Goal: Complete application form

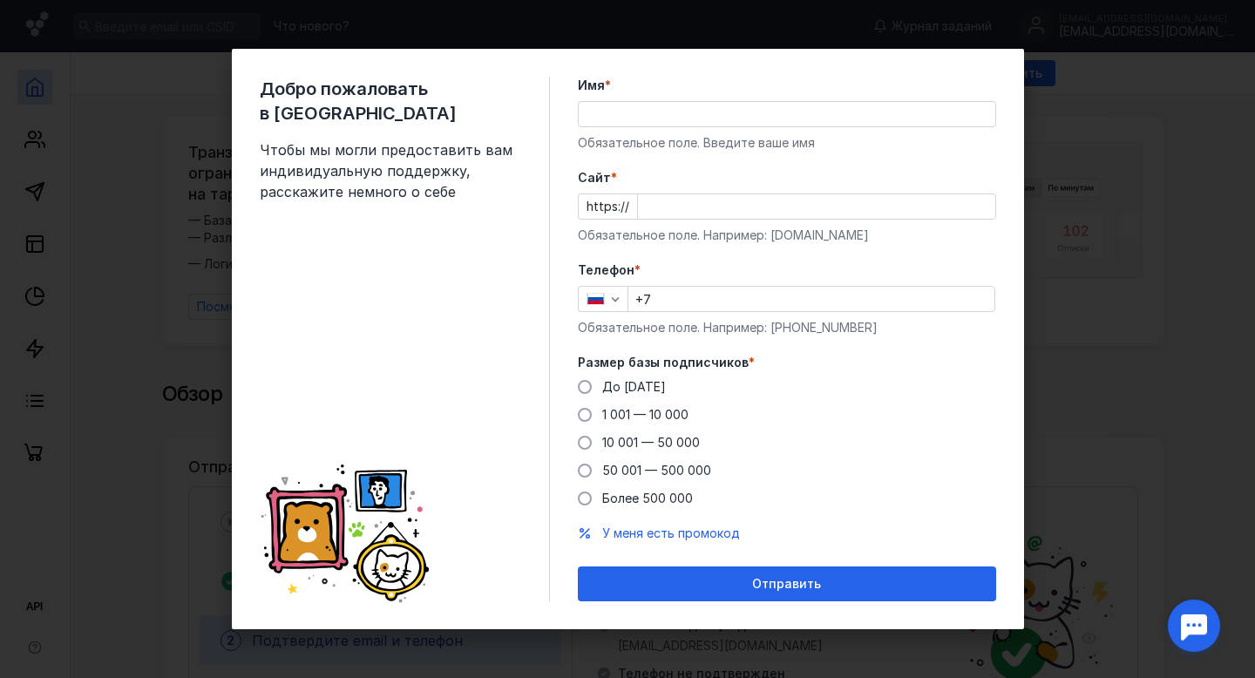
click at [690, 118] on input "Имя *" at bounding box center [787, 114] width 417 height 24
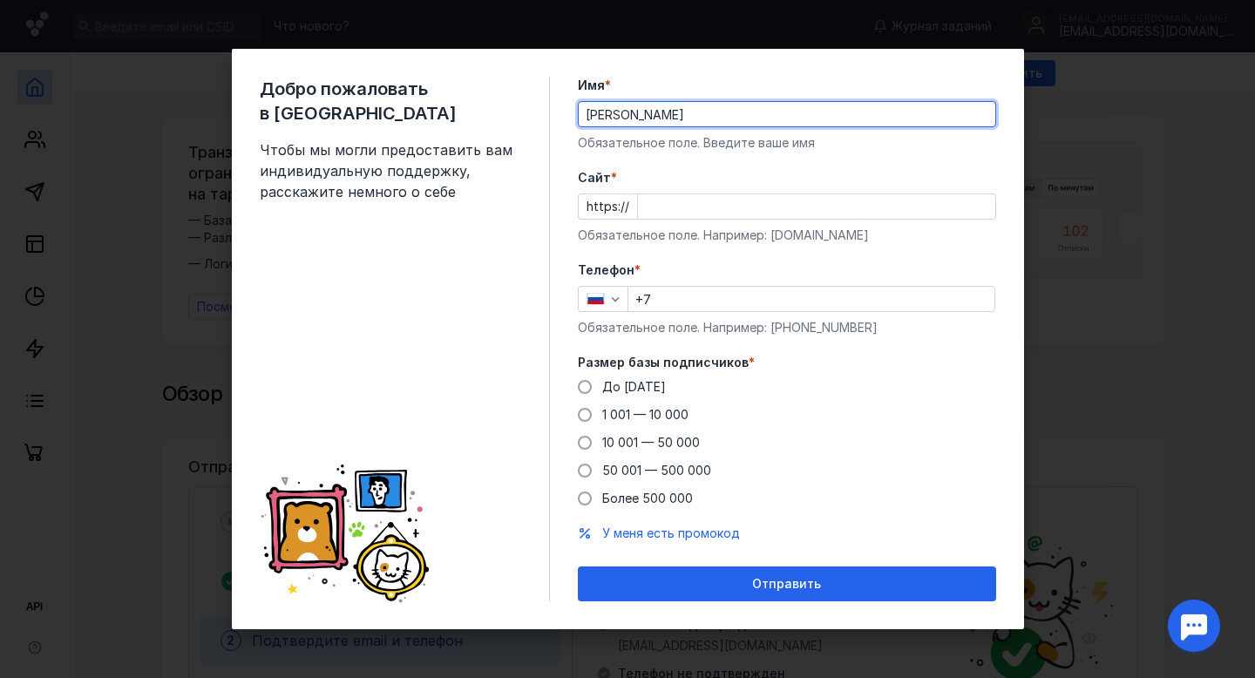
type input "[PERSON_NAME]"
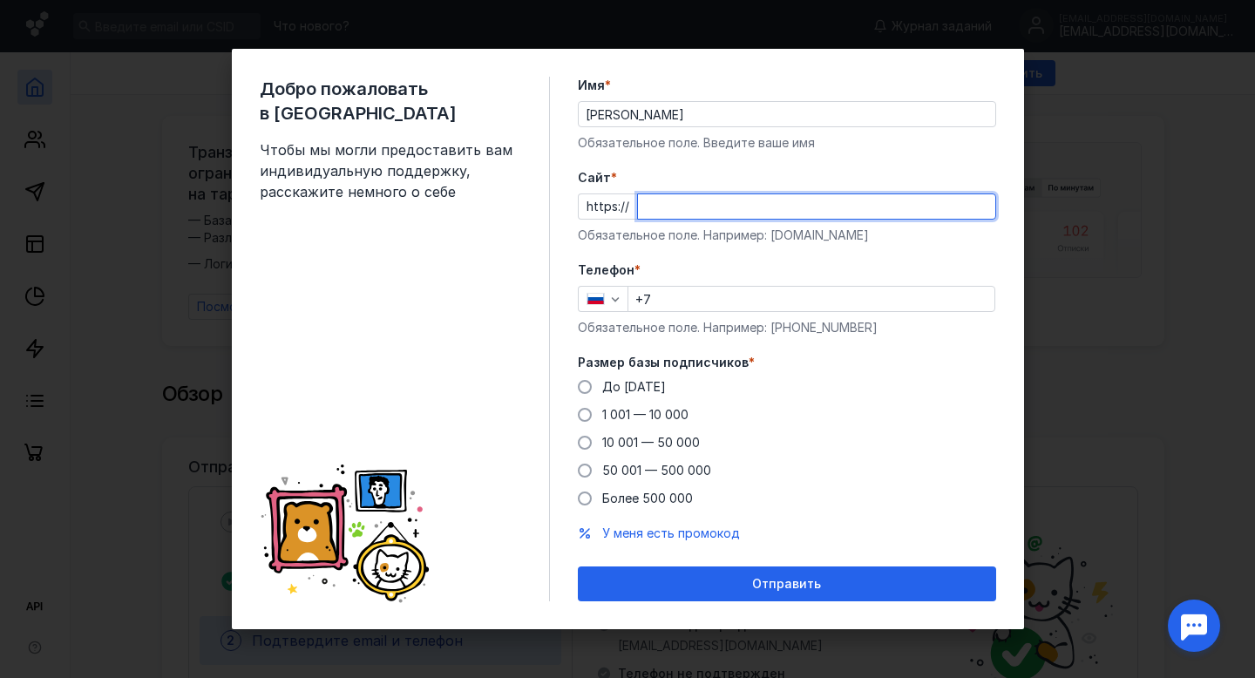
click at [654, 207] on input "Cайт *" at bounding box center [816, 206] width 357 height 24
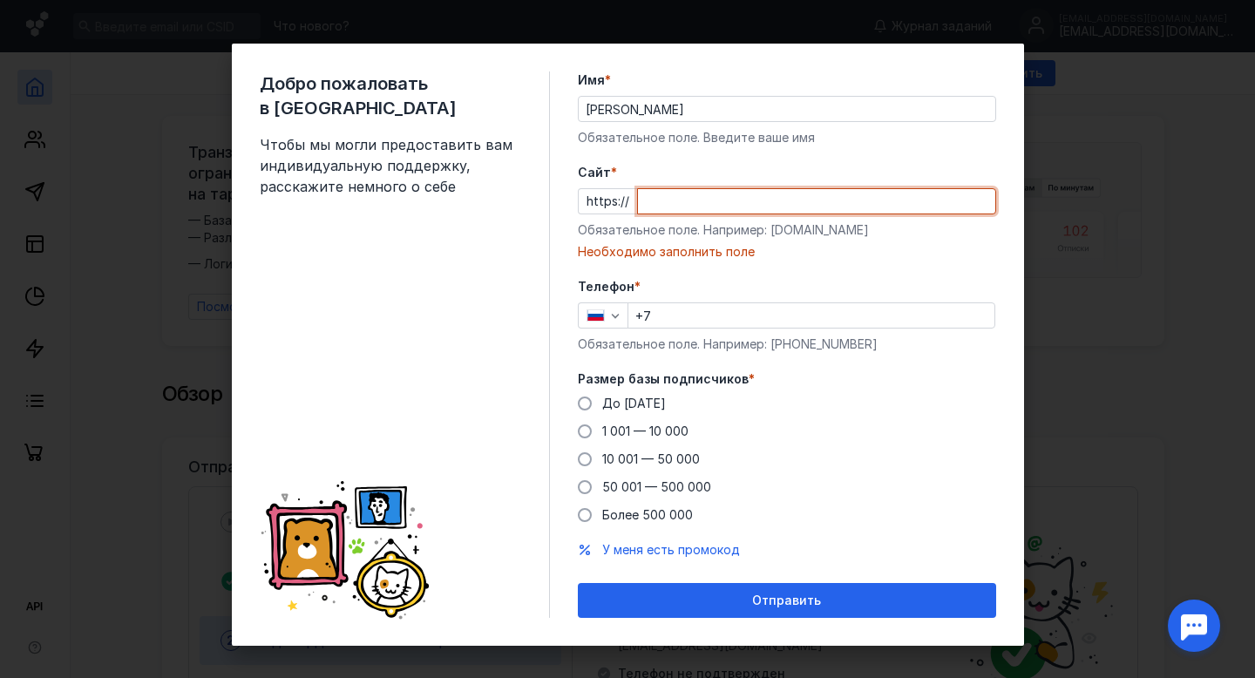
paste input "[DOMAIN_NAME][URL]"
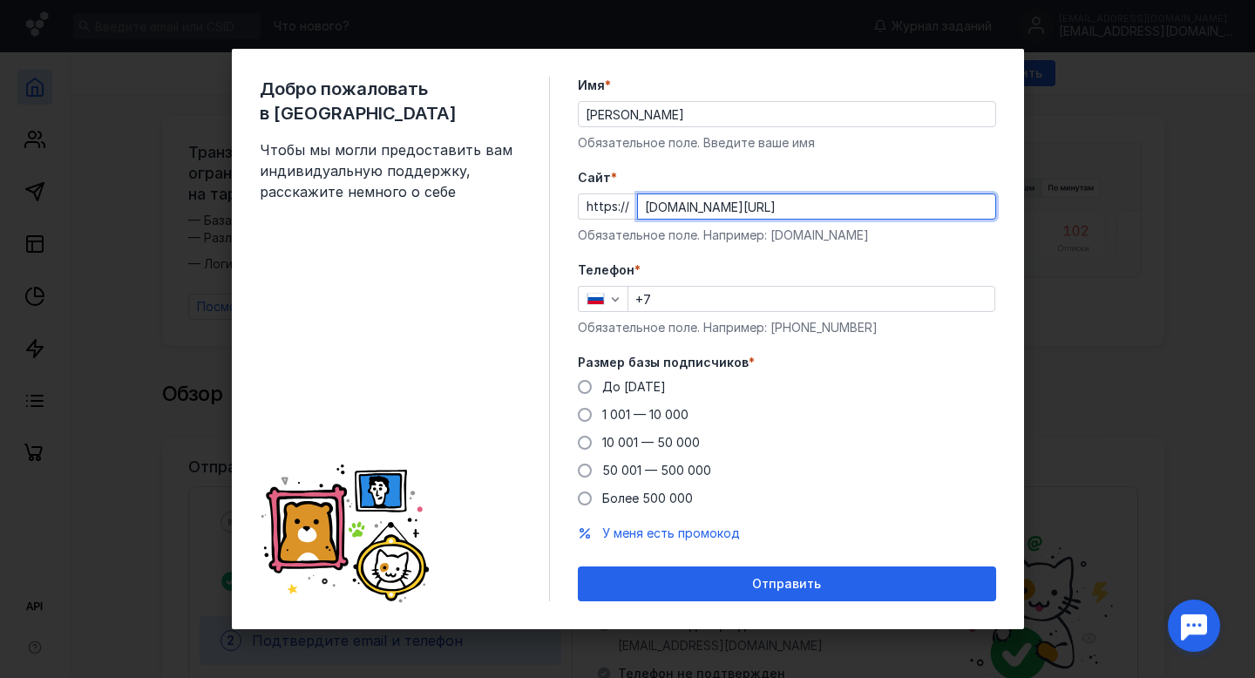
type input "[DOMAIN_NAME][URL]"
click at [731, 302] on input "+7" at bounding box center [812, 299] width 366 height 24
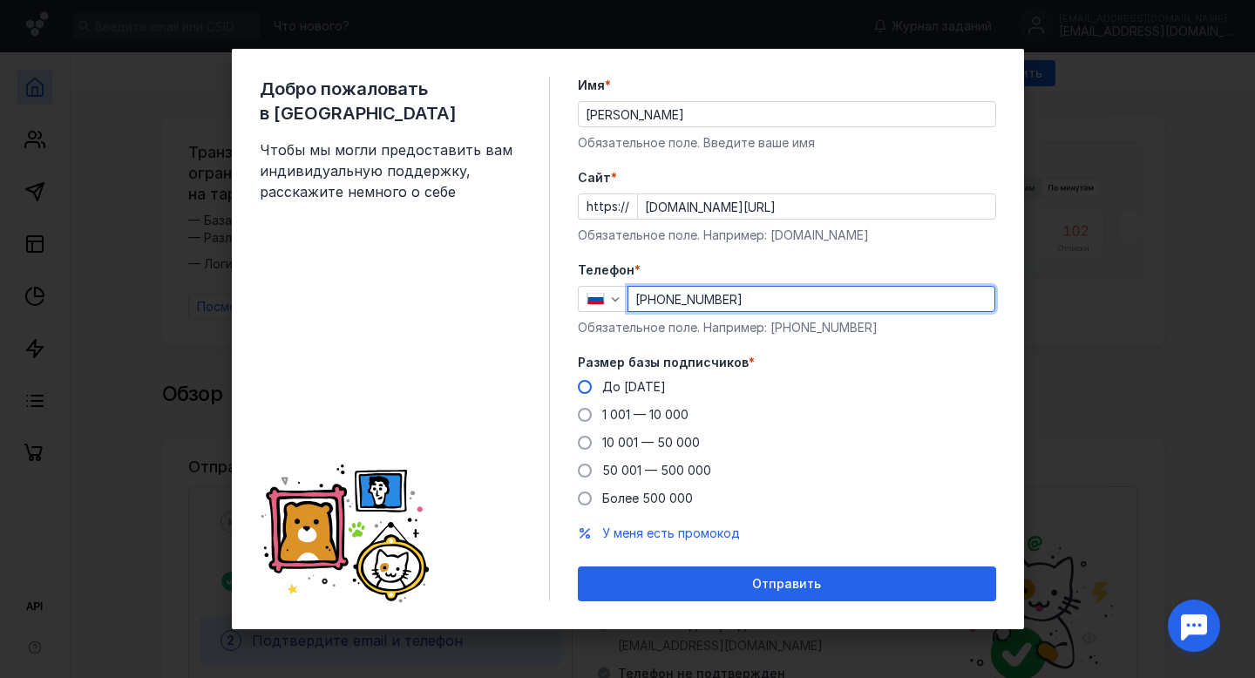
type input "[PHONE_NUMBER]"
click at [579, 387] on span at bounding box center [585, 387] width 14 height 14
click at [0, 0] on input "До [DATE]" at bounding box center [0, 0] width 0 height 0
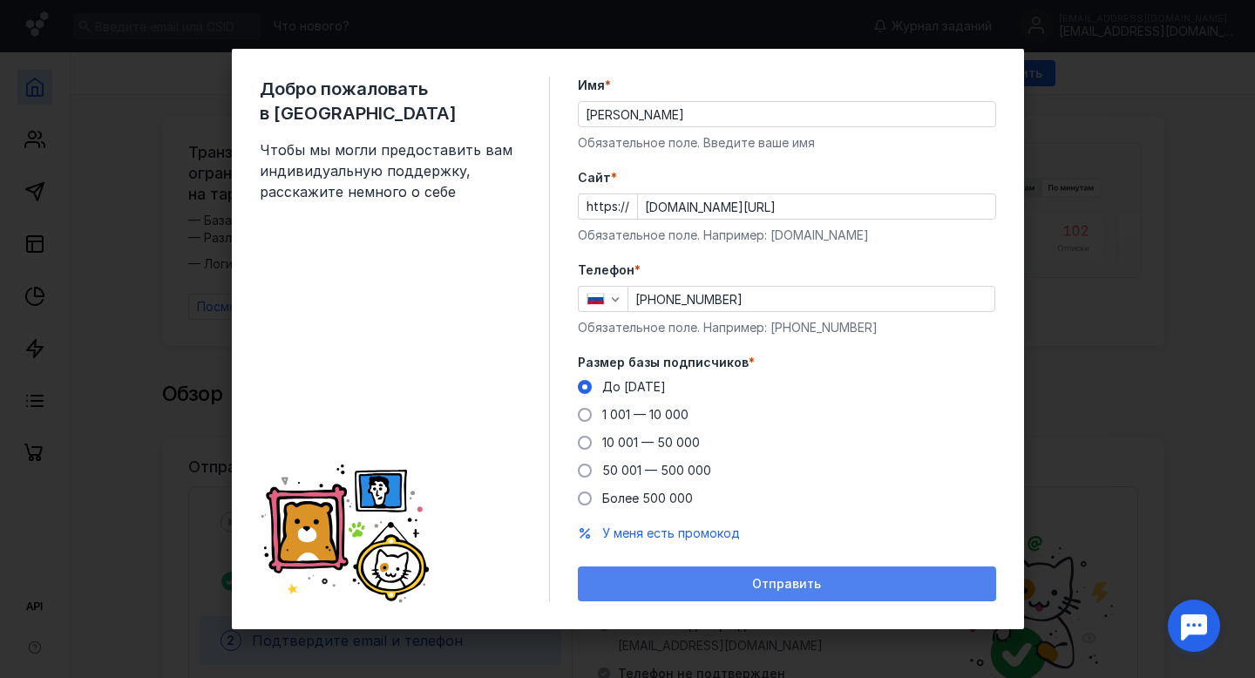
click at [772, 581] on span "Отправить" at bounding box center [786, 584] width 69 height 15
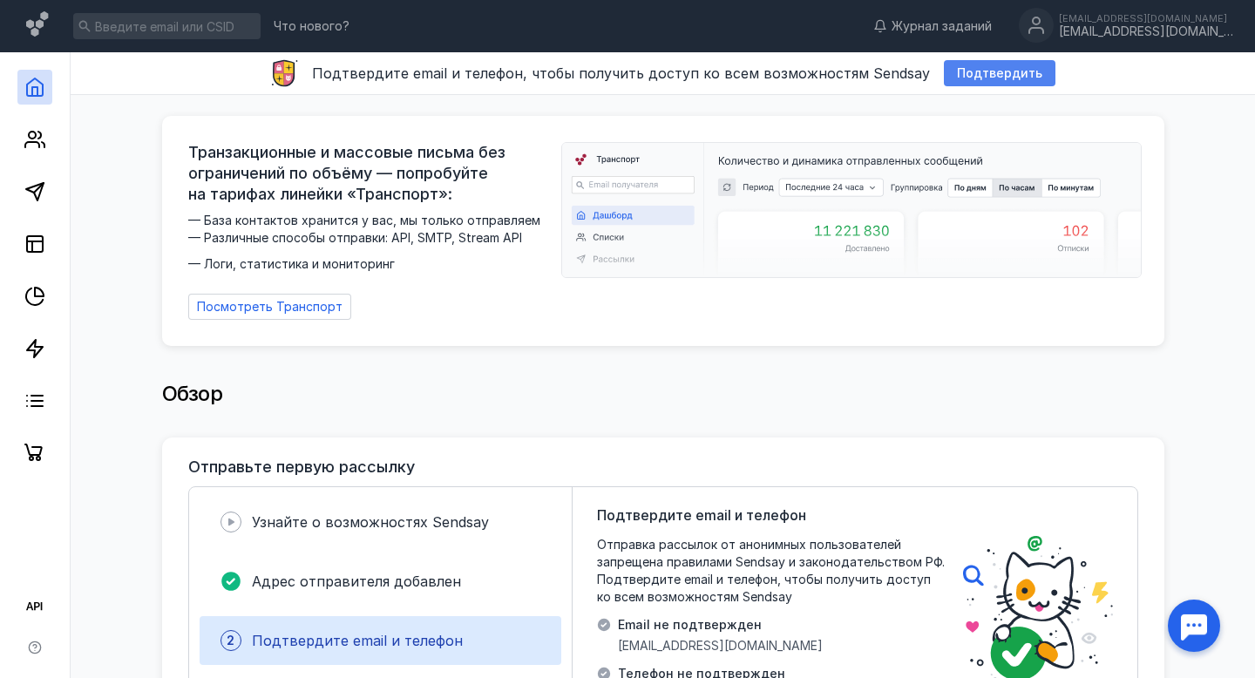
click at [1007, 81] on div "Подтвердить" at bounding box center [1000, 73] width 112 height 26
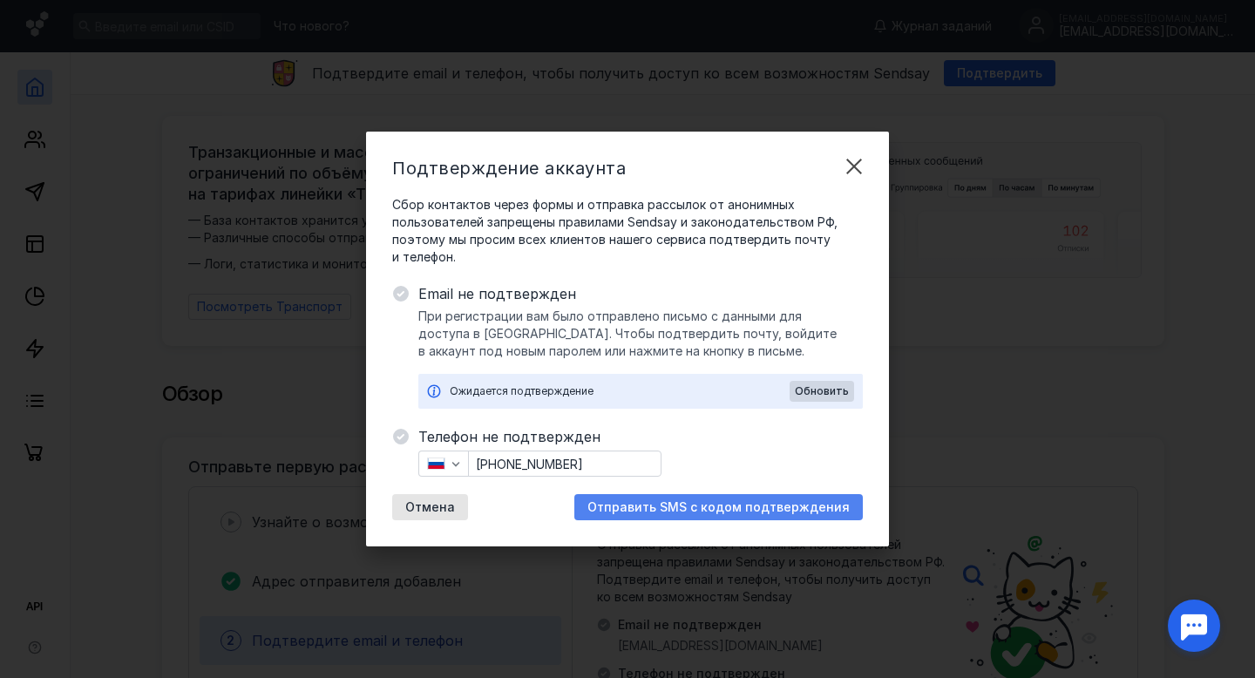
click at [675, 501] on span "Отправить SMS с кодом подтверждения" at bounding box center [719, 507] width 262 height 15
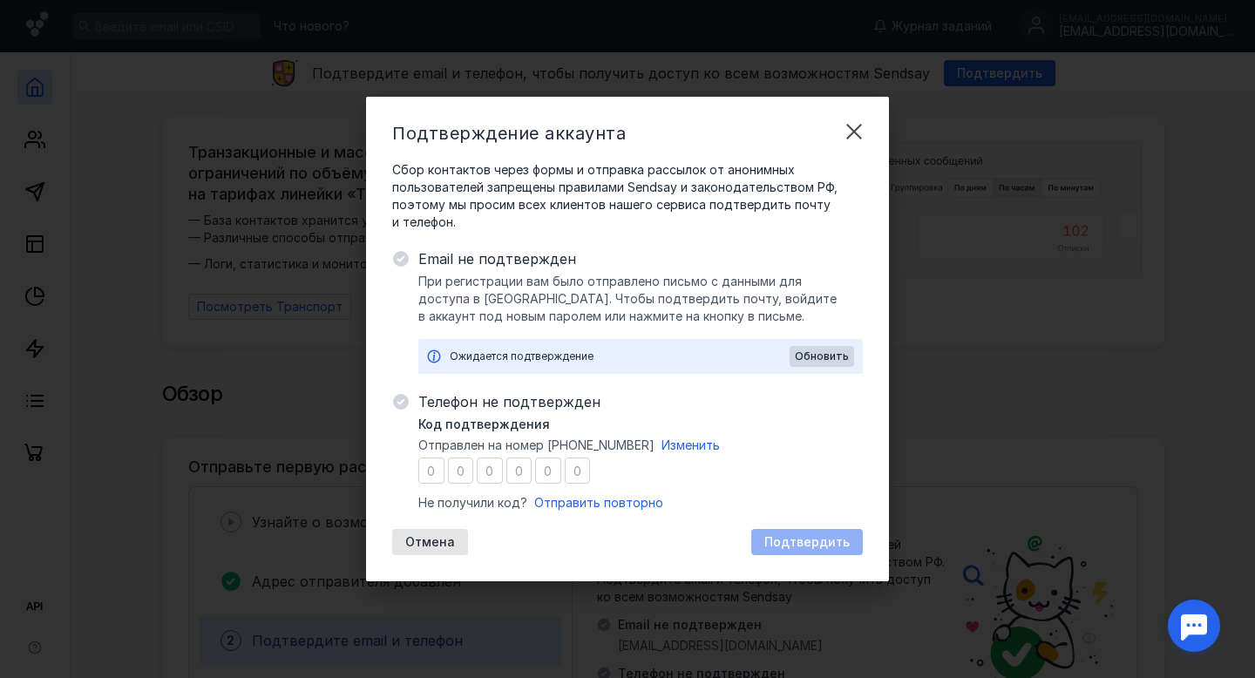
click at [429, 473] on input "number" at bounding box center [431, 471] width 26 height 26
click at [428, 473] on input "number" at bounding box center [431, 471] width 26 height 26
type input "3"
type input "9"
type input "2"
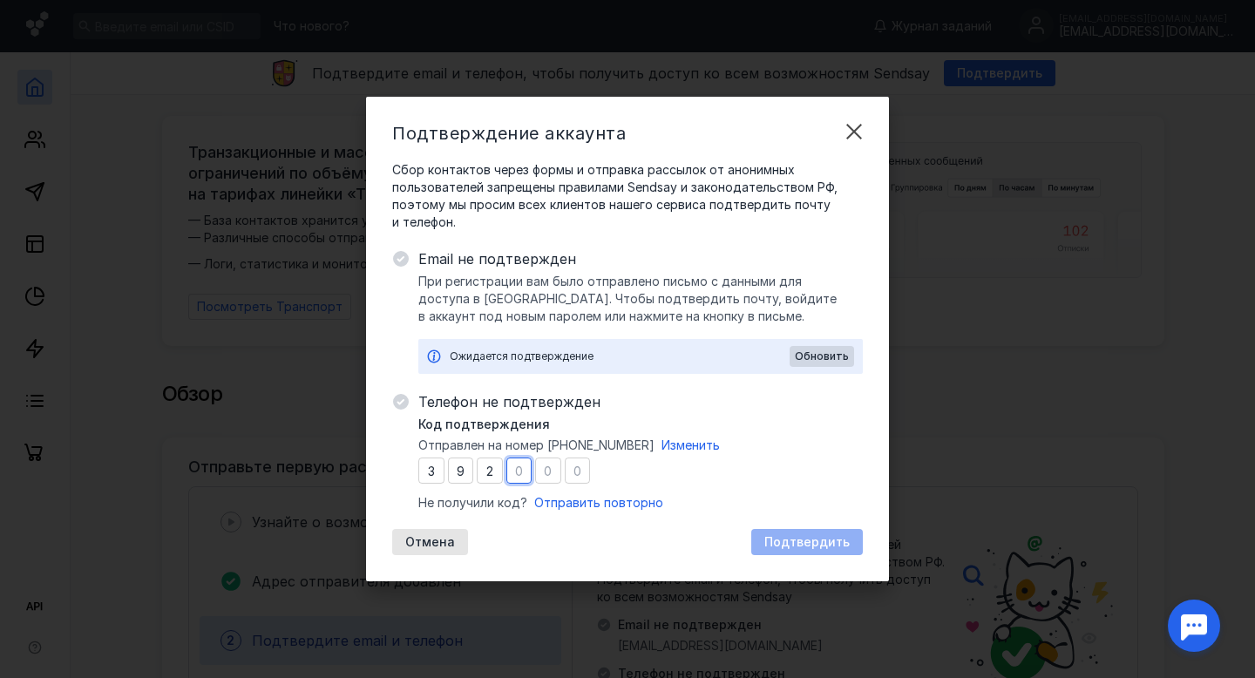
type input "3"
type input "4"
type input "9"
click at [785, 546] on span "Подтвердить" at bounding box center [806, 542] width 85 height 15
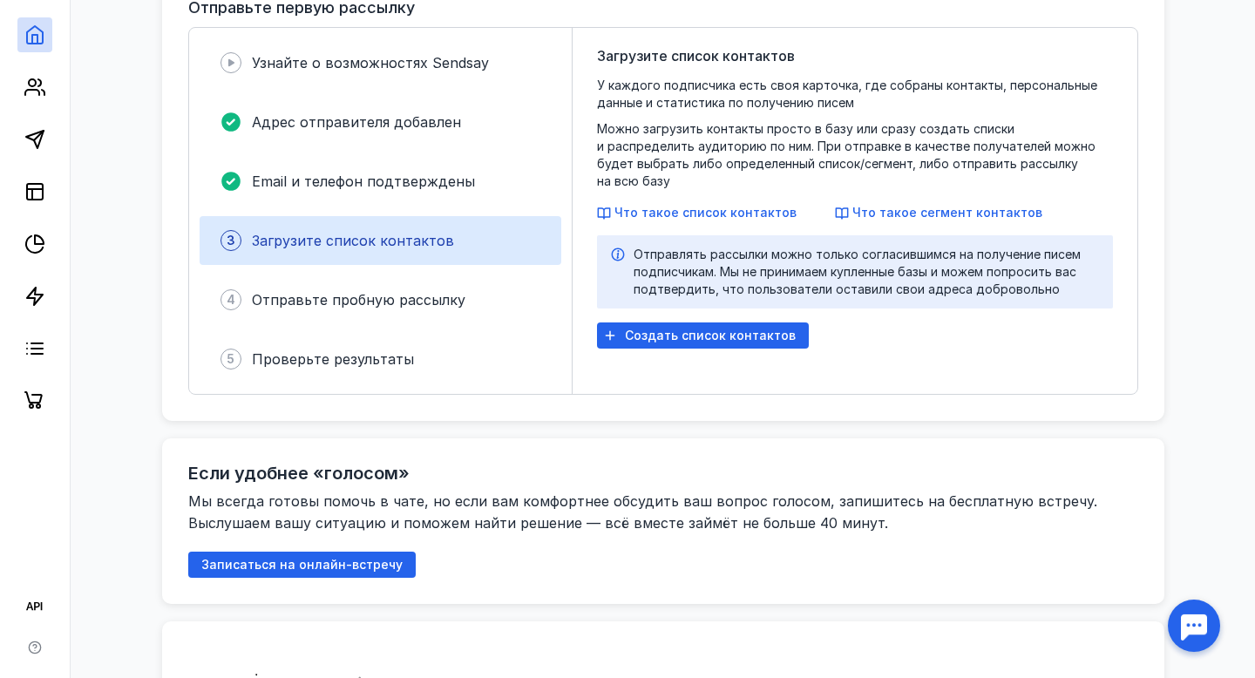
scroll to position [432, 0]
